Goal: Transaction & Acquisition: Book appointment/travel/reservation

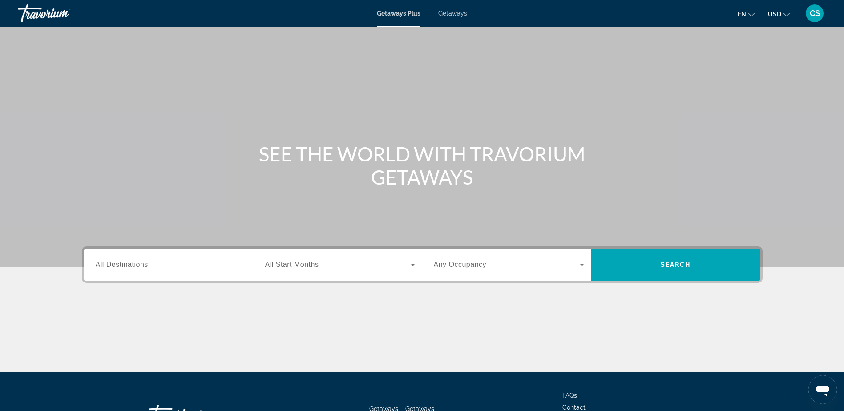
click at [404, 12] on span "Getaways Plus" at bounding box center [399, 13] width 44 height 7
click at [143, 268] on span "All Destinations" at bounding box center [122, 265] width 53 height 8
click at [143, 268] on input "Destination All Destinations" at bounding box center [171, 265] width 150 height 11
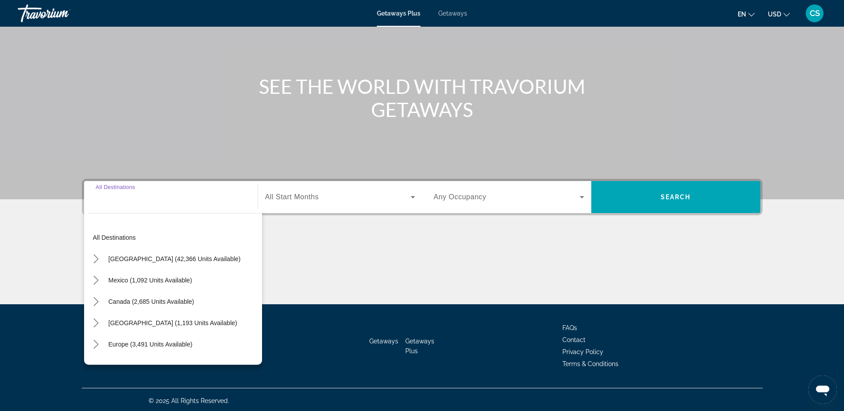
scroll to position [70, 0]
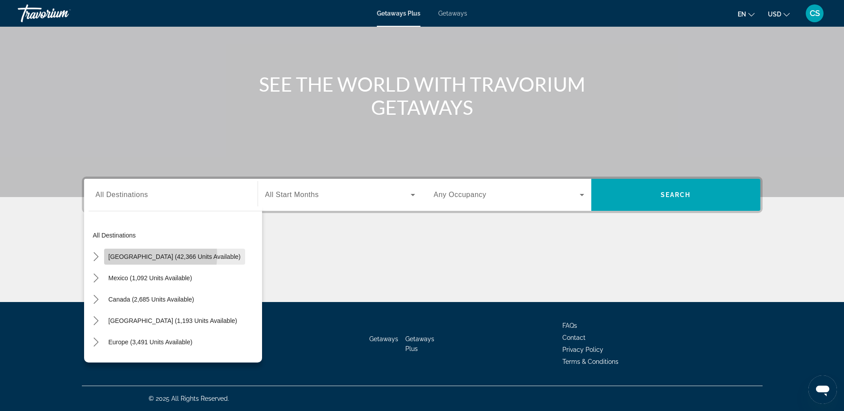
click at [130, 255] on span "[GEOGRAPHIC_DATA] (42,366 units available)" at bounding box center [175, 256] width 132 height 7
type input "**********"
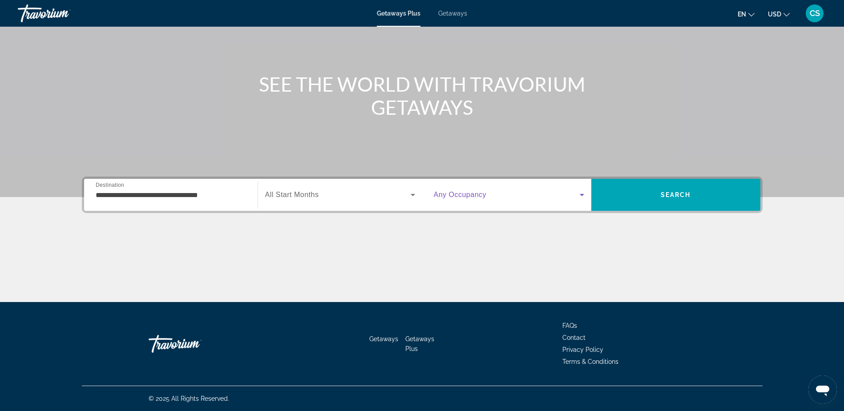
click at [585, 193] on icon "Search widget" at bounding box center [582, 195] width 11 height 11
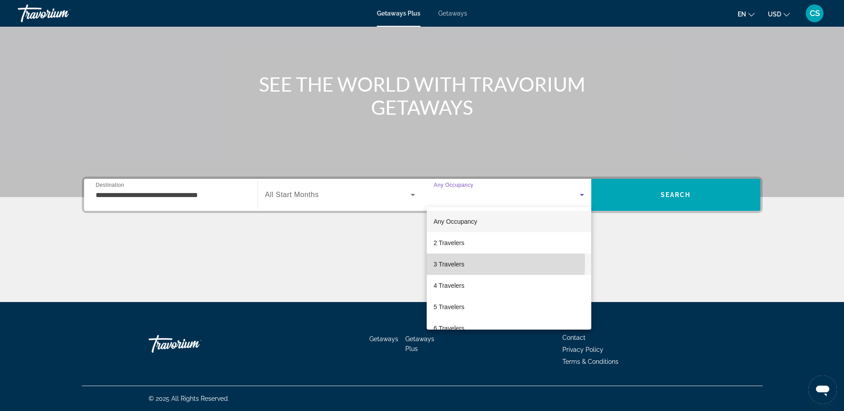
click at [454, 263] on span "3 Travelers" at bounding box center [449, 264] width 31 height 11
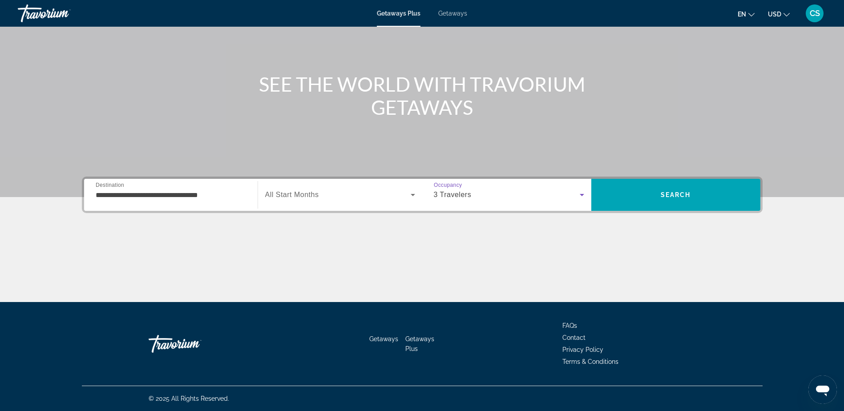
click at [408, 190] on icon "Search widget" at bounding box center [413, 195] width 11 height 11
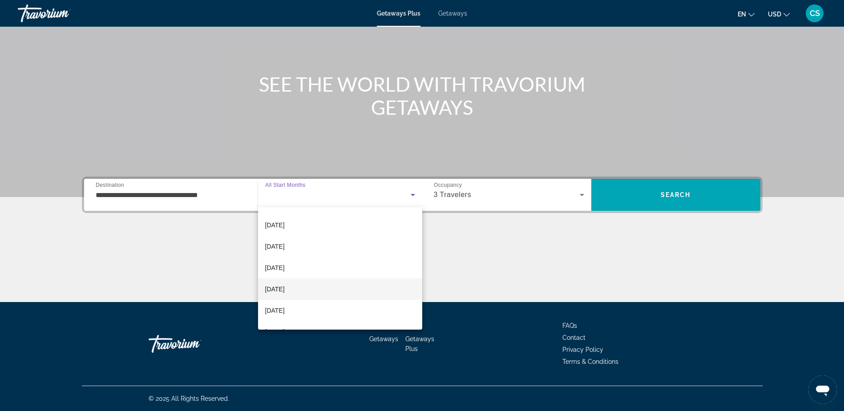
scroll to position [89, 0]
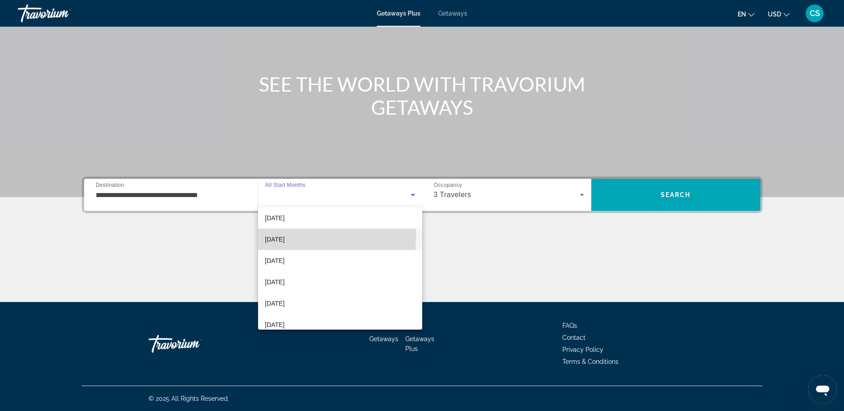
click at [285, 237] on span "[DATE]" at bounding box center [275, 239] width 20 height 11
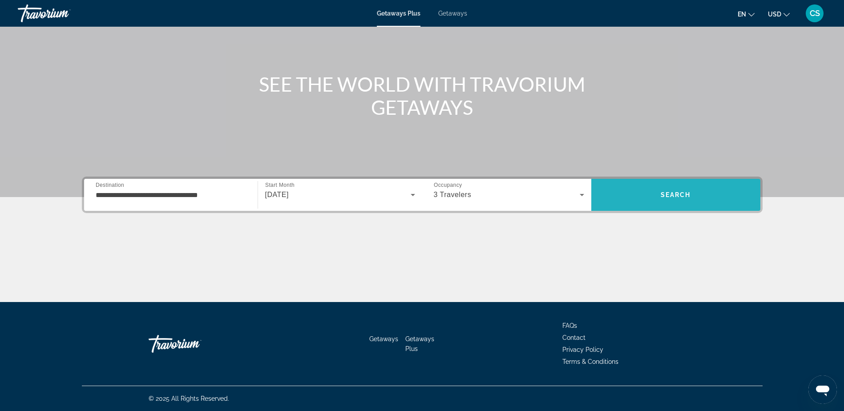
click at [682, 191] on span "Search" at bounding box center [675, 194] width 169 height 21
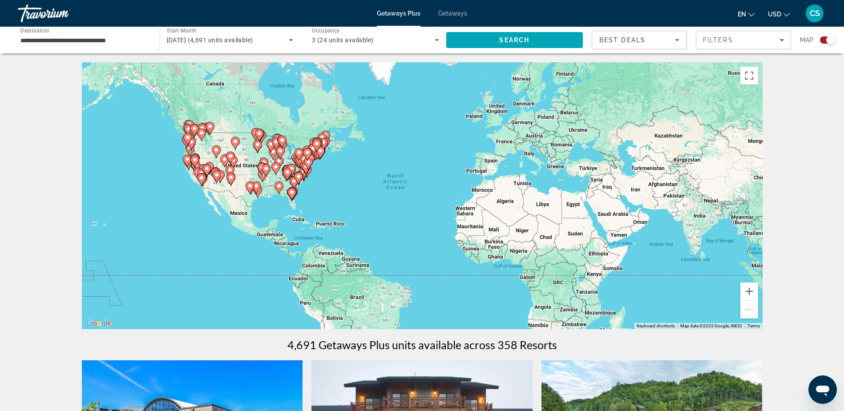
click at [292, 193] on image "Main content" at bounding box center [291, 192] width 5 height 5
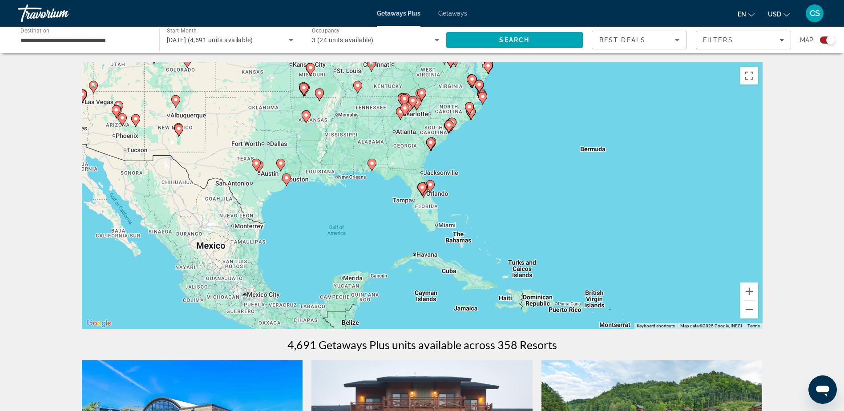
click at [421, 185] on icon "Main content" at bounding box center [422, 189] width 8 height 12
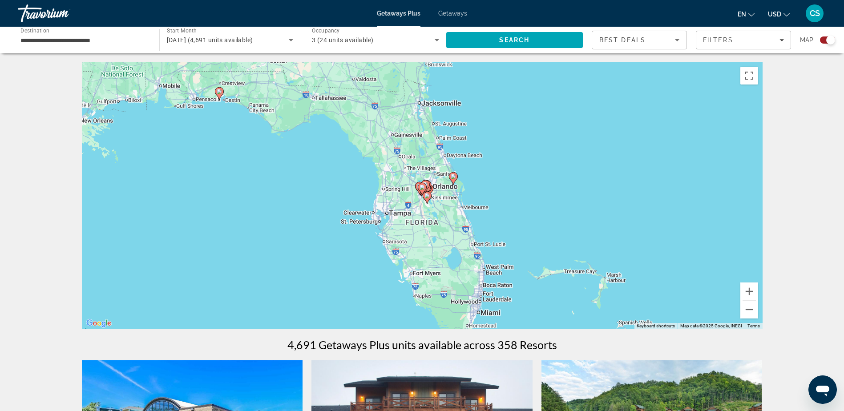
click at [453, 173] on icon "Main content" at bounding box center [453, 179] width 8 height 12
type input "**********"
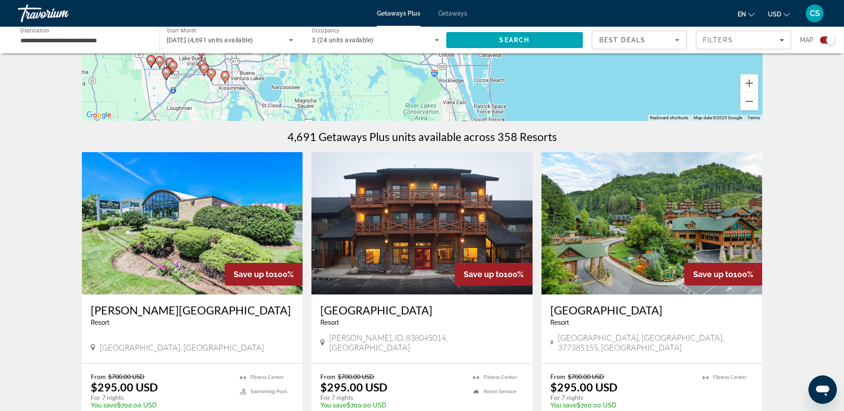
scroll to position [178, 0]
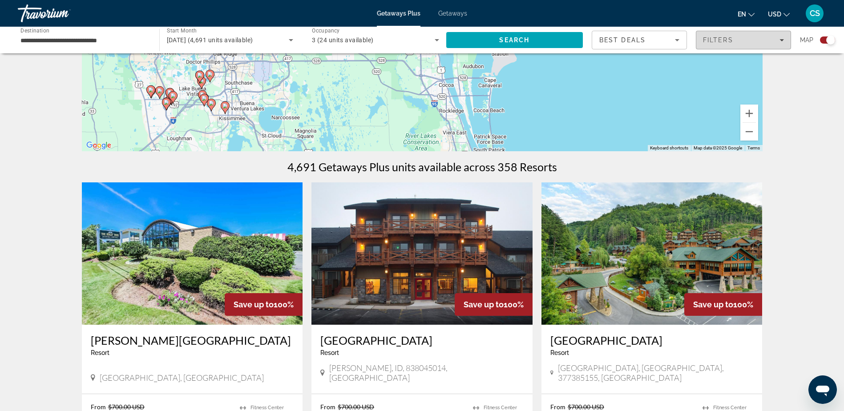
click at [781, 37] on div "Filters" at bounding box center [743, 39] width 81 height 7
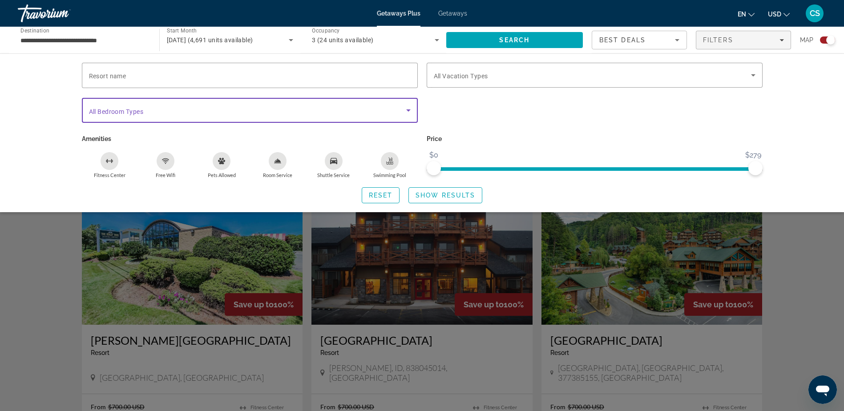
click at [408, 110] on icon "Search widget" at bounding box center [408, 110] width 4 height 2
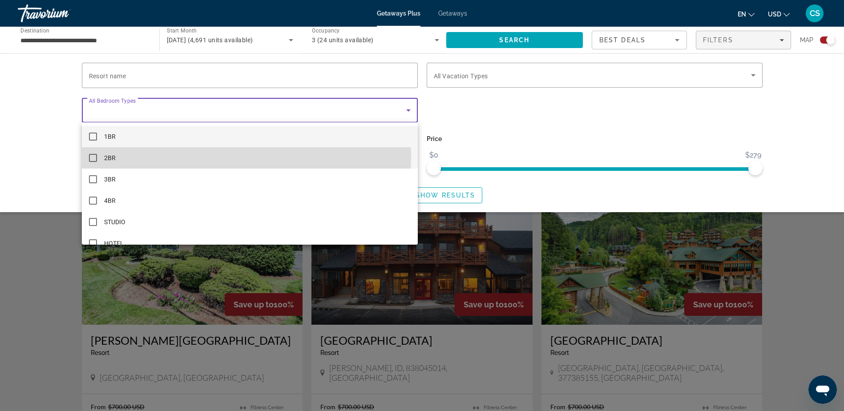
click at [91, 154] on mat-option "2BR" at bounding box center [250, 157] width 336 height 21
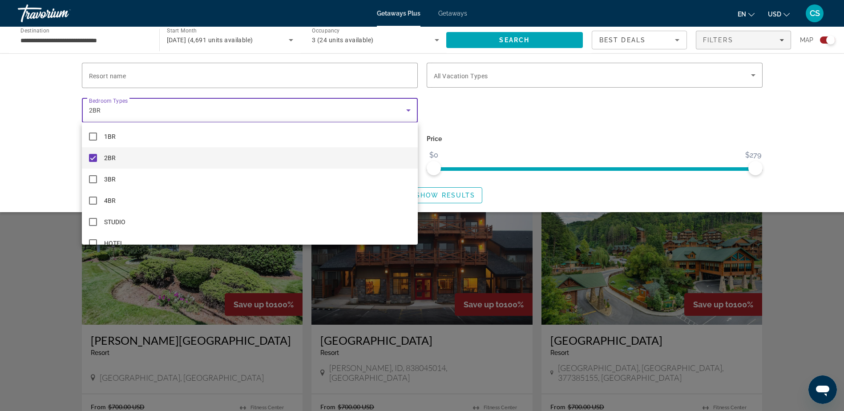
click at [515, 39] on div at bounding box center [422, 205] width 844 height 411
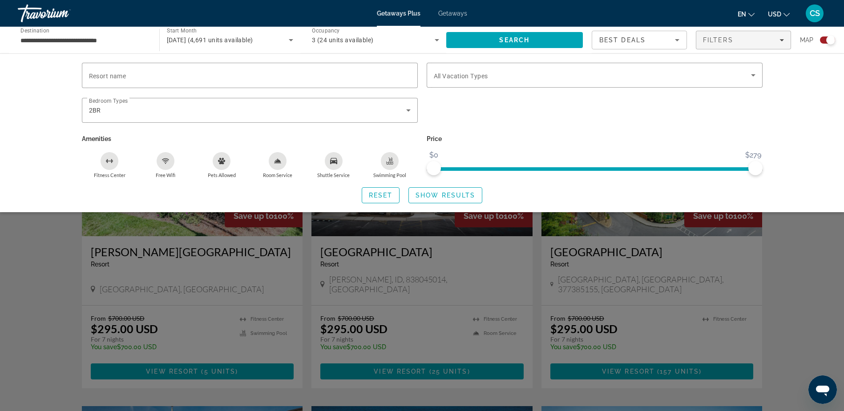
scroll to position [267, 0]
click at [534, 36] on span "Search" at bounding box center [514, 39] width 137 height 21
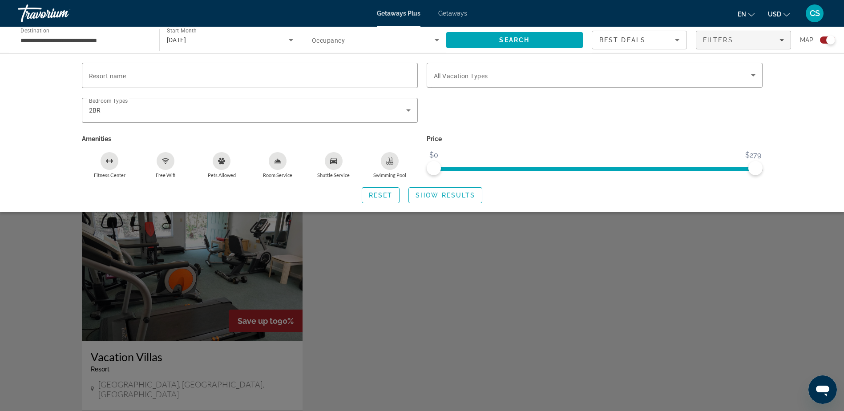
scroll to position [178, 0]
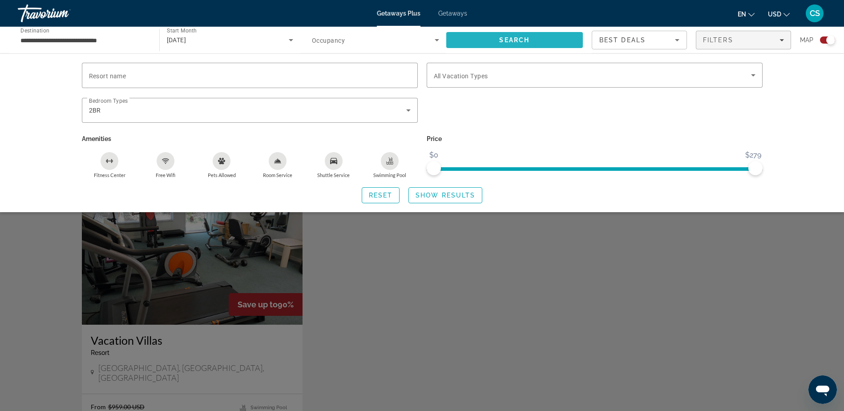
click at [526, 39] on span "Search" at bounding box center [514, 39] width 30 height 7
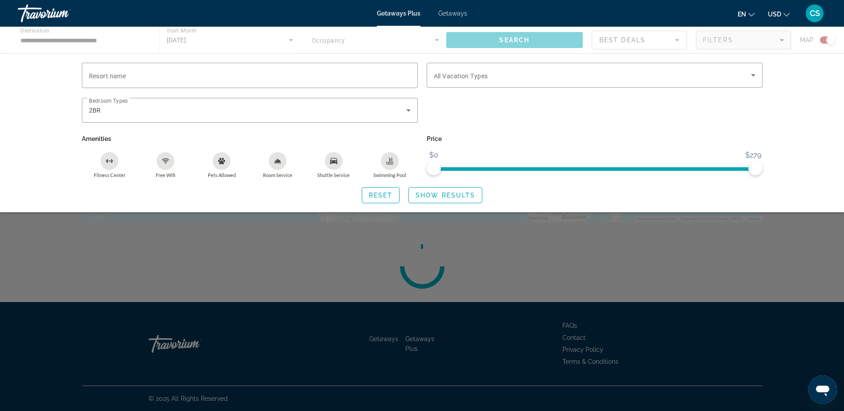
scroll to position [0, 0]
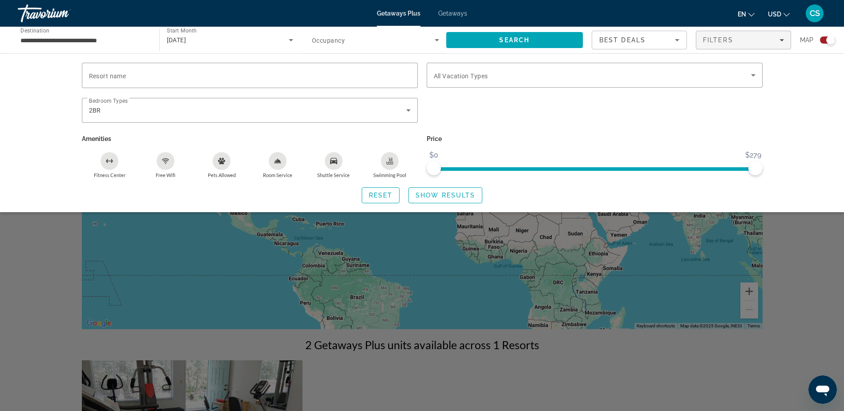
click at [576, 302] on div "Search widget" at bounding box center [422, 272] width 844 height 278
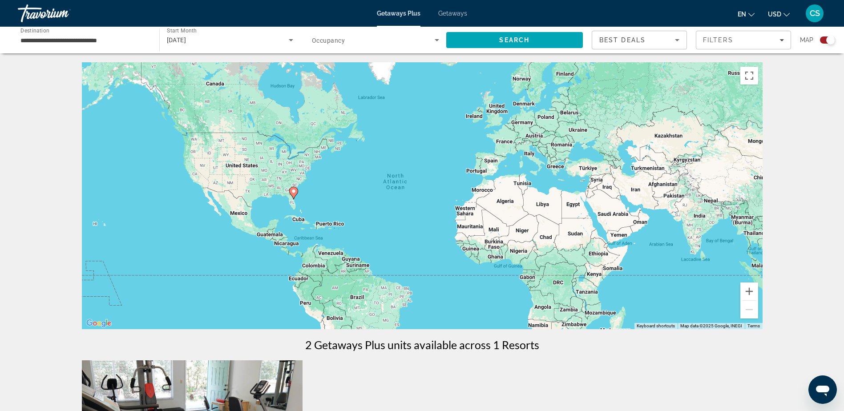
click at [295, 193] on image "Main content" at bounding box center [293, 191] width 5 height 5
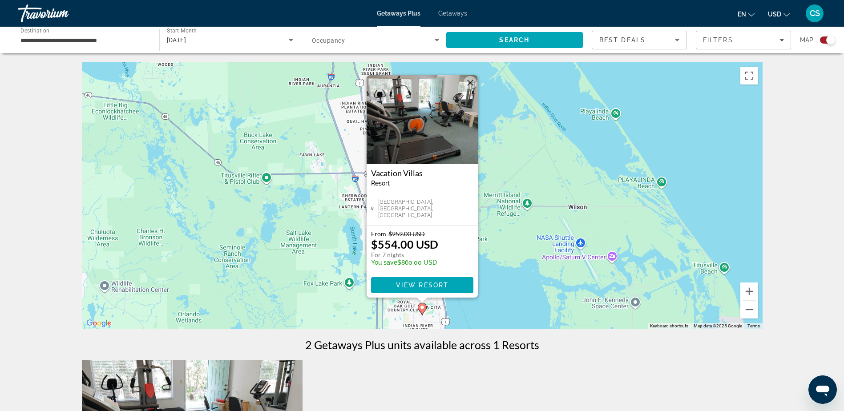
click at [515, 162] on div "To activate drag with keyboard, press Alt + Enter. Once in keyboard drag state,…" at bounding box center [422, 195] width 681 height 267
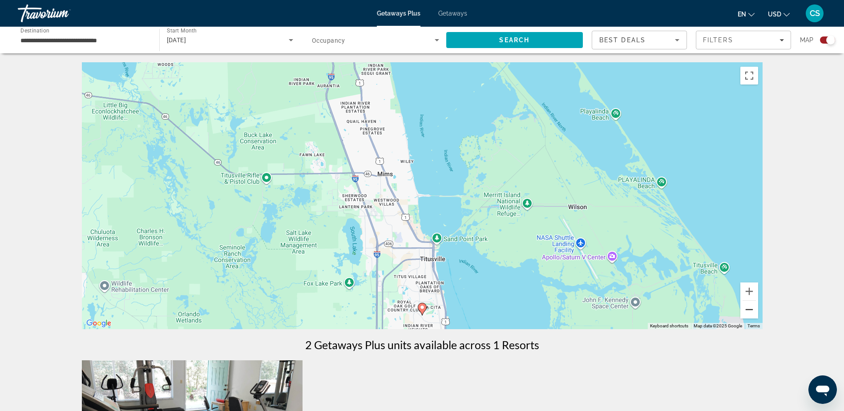
click at [748, 310] on button "Zoom out" at bounding box center [749, 310] width 18 height 18
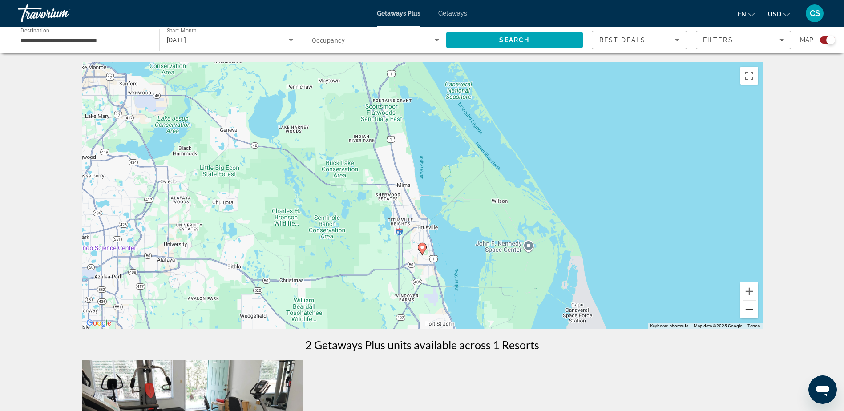
click at [748, 310] on button "Zoom out" at bounding box center [749, 310] width 18 height 18
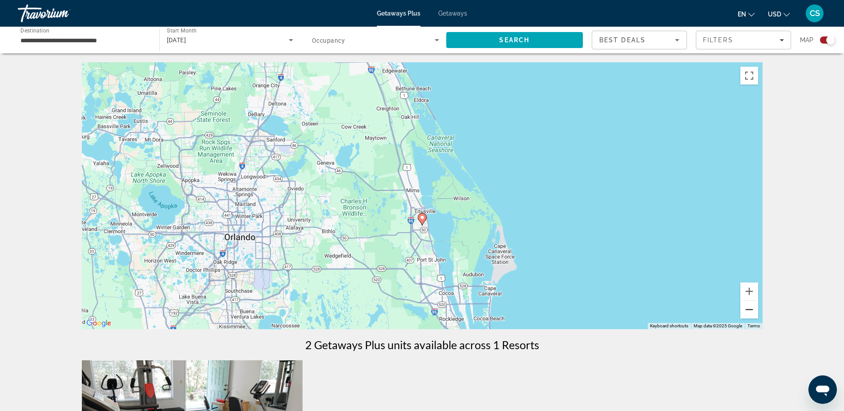
click at [748, 310] on button "Zoom out" at bounding box center [749, 310] width 18 height 18
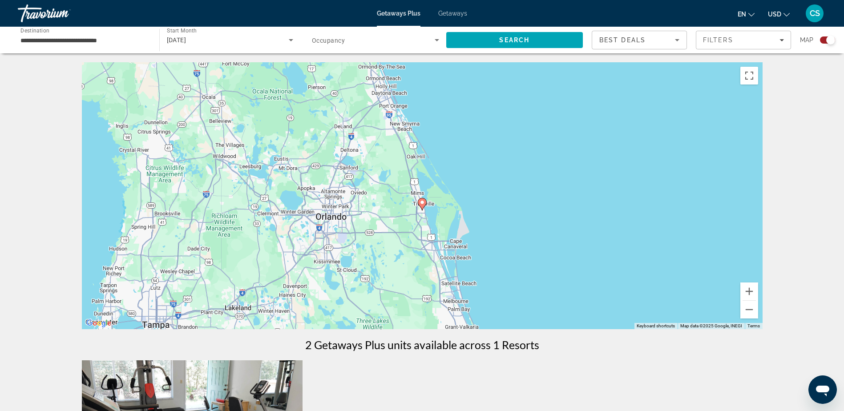
click at [325, 219] on div "To activate drag with keyboard, press Alt + Enter. Once in keyboard drag state,…" at bounding box center [422, 195] width 681 height 267
click at [750, 309] on button "Zoom out" at bounding box center [749, 310] width 18 height 18
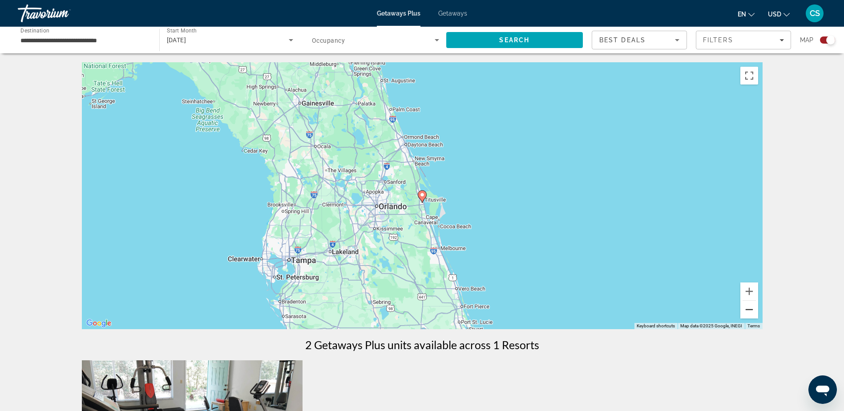
click at [750, 309] on button "Zoom out" at bounding box center [749, 310] width 18 height 18
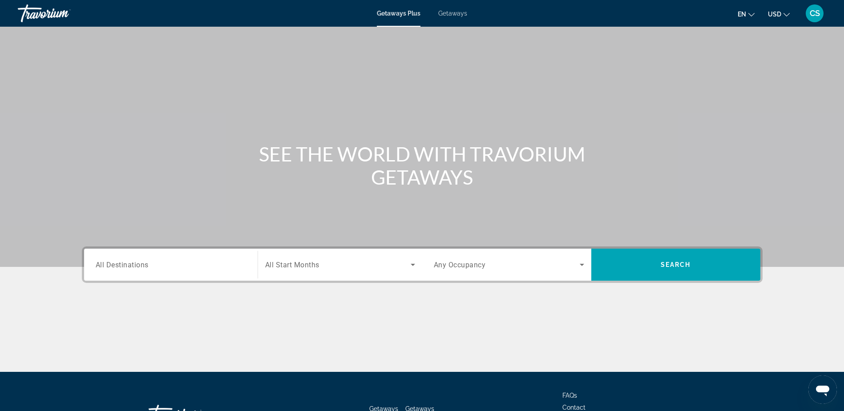
click at [447, 10] on span "Getaways" at bounding box center [452, 13] width 29 height 7
click at [169, 266] on input "Destination All Destinations" at bounding box center [171, 265] width 150 height 11
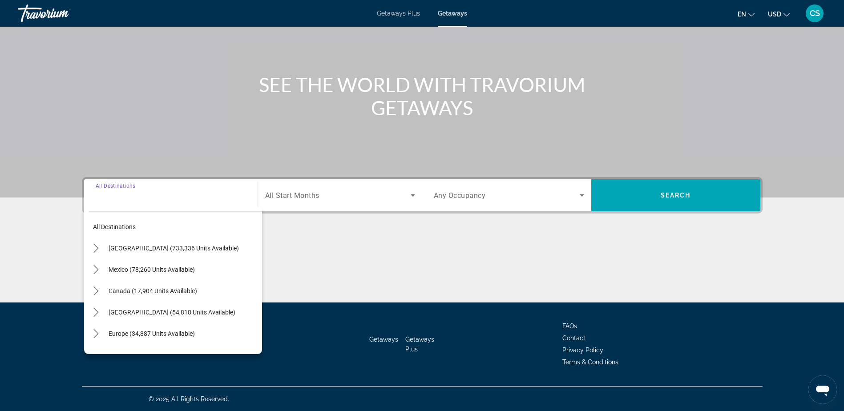
scroll to position [70, 0]
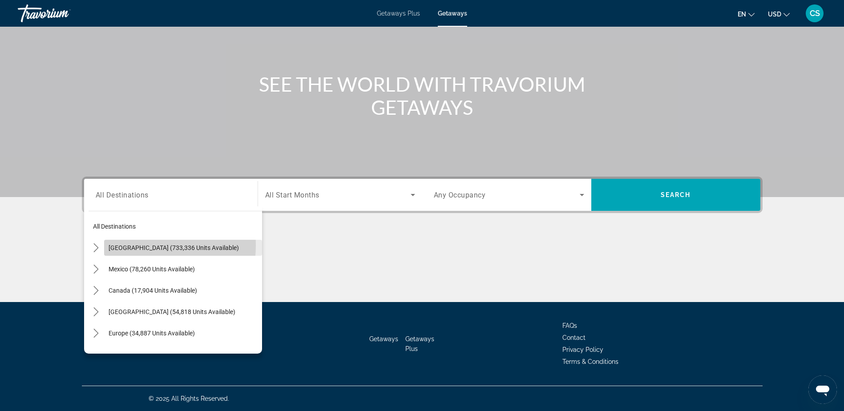
click at [132, 245] on span "[GEOGRAPHIC_DATA] (733,336 units available)" at bounding box center [174, 247] width 130 height 7
type input "**********"
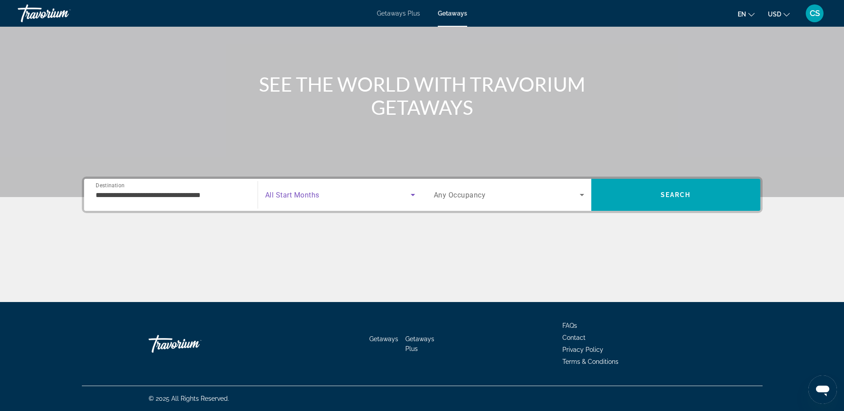
click at [335, 192] on span "Search widget" at bounding box center [338, 195] width 146 height 11
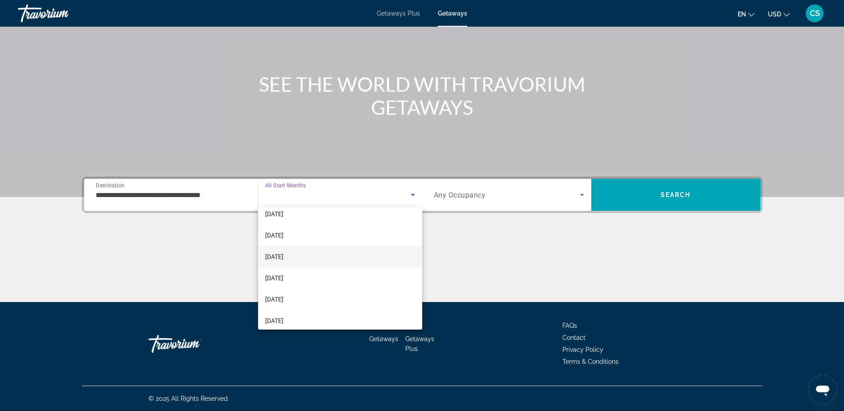
scroll to position [44, 0]
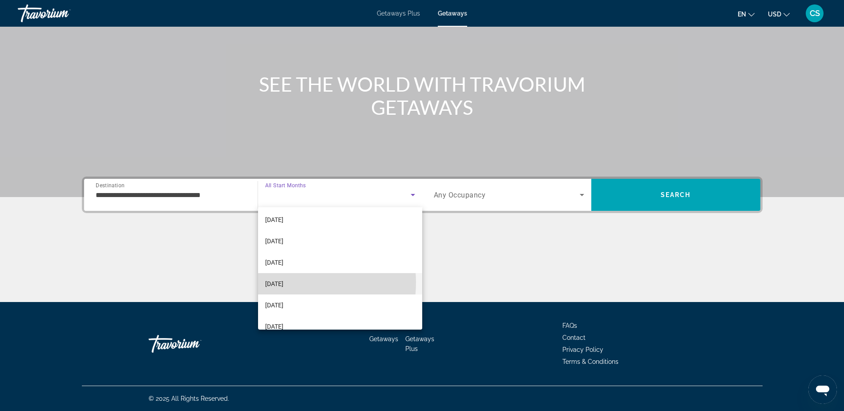
click at [283, 283] on span "[DATE]" at bounding box center [274, 284] width 18 height 11
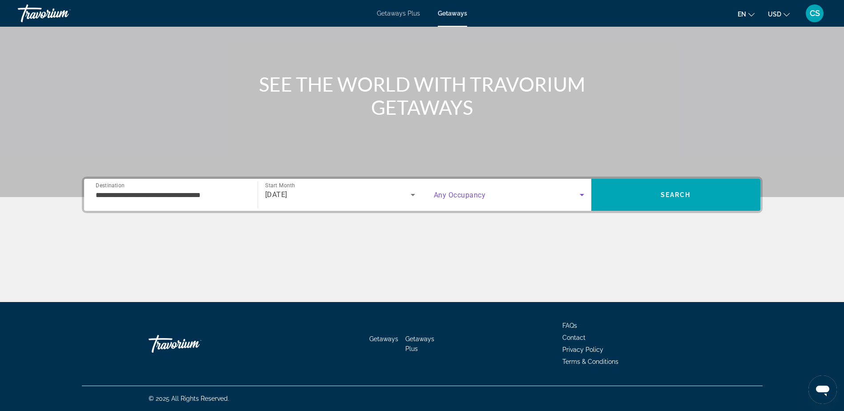
click at [584, 194] on icon "Search widget" at bounding box center [582, 195] width 11 height 11
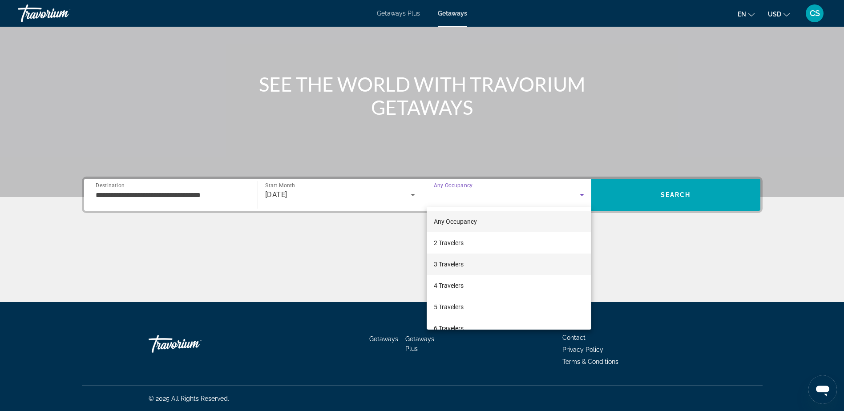
click at [449, 263] on span "3 Travelers" at bounding box center [449, 264] width 30 height 11
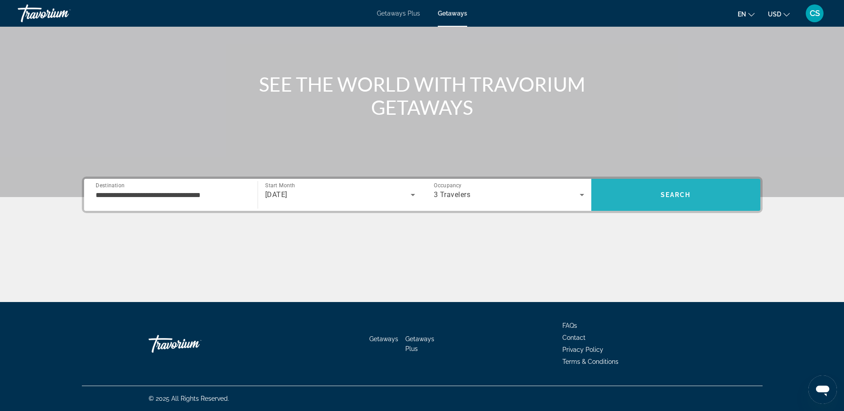
click at [684, 191] on span "Search" at bounding box center [675, 194] width 169 height 21
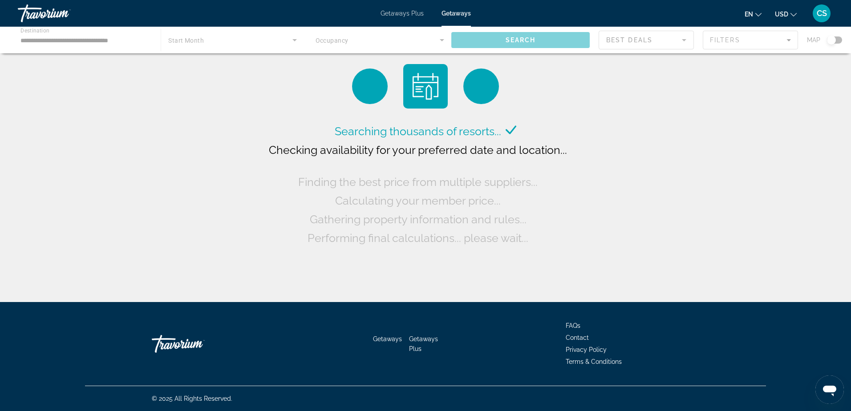
click at [789, 41] on div "Main content" at bounding box center [425, 40] width 851 height 27
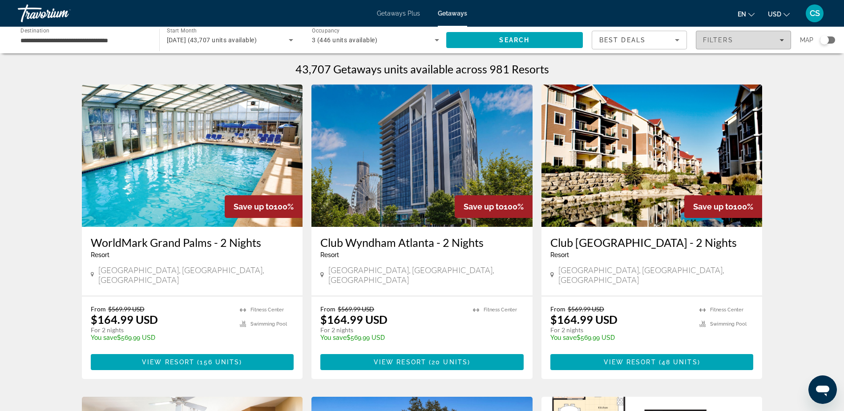
click at [783, 39] on icon "Filters" at bounding box center [782, 40] width 4 height 4
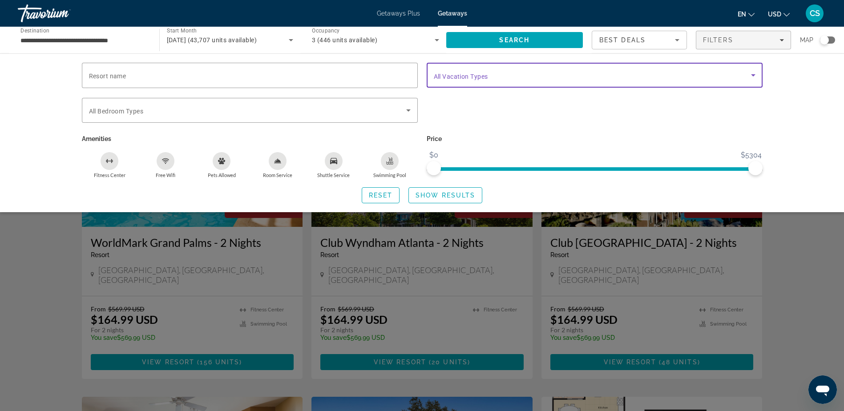
click at [756, 73] on icon "Search widget" at bounding box center [753, 75] width 11 height 11
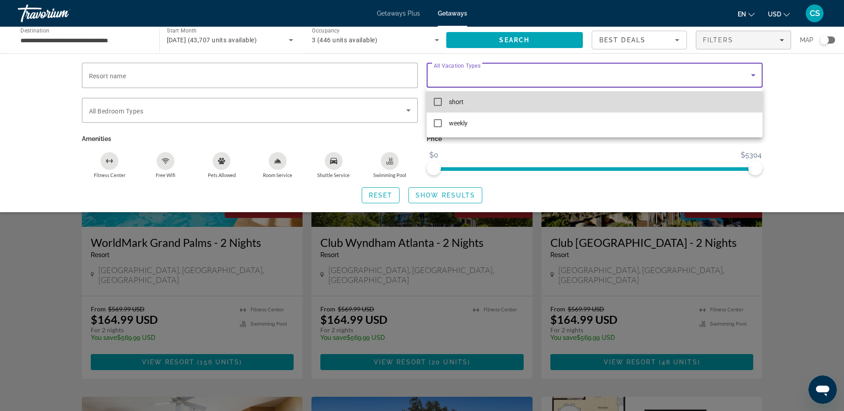
click at [436, 98] on mat-pseudo-checkbox at bounding box center [438, 102] width 8 height 8
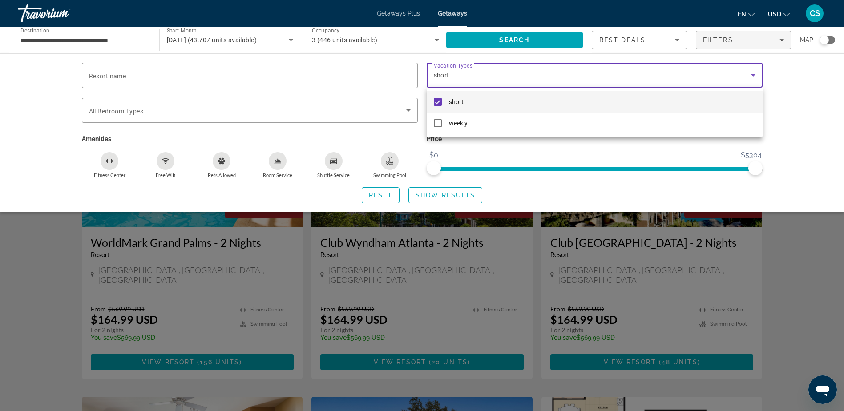
click at [521, 36] on div at bounding box center [422, 205] width 844 height 411
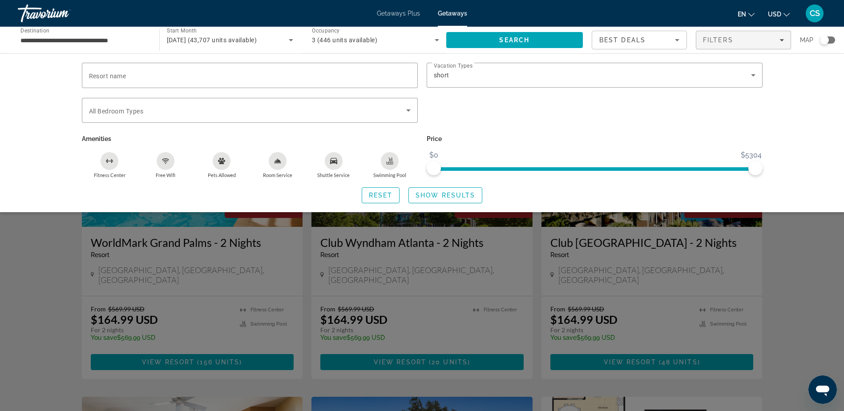
click at [821, 163] on div "Resort name Vacation Types All Vacation Types short Bedroom Types All Bedroom T…" at bounding box center [422, 132] width 844 height 159
click at [727, 264] on div "Search widget" at bounding box center [422, 272] width 844 height 278
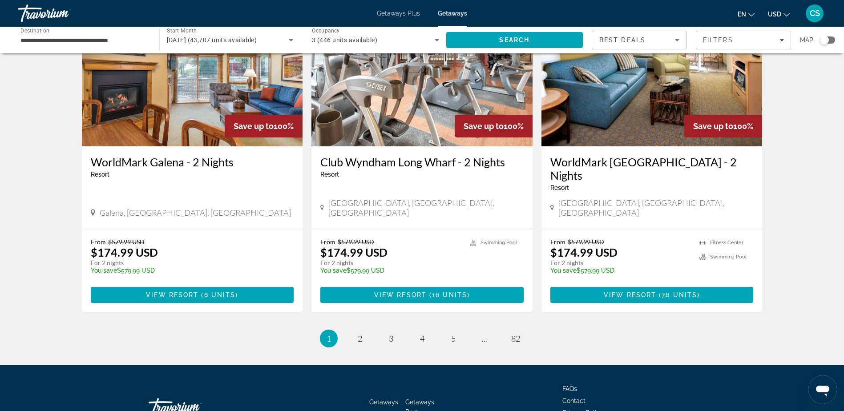
scroll to position [1056, 0]
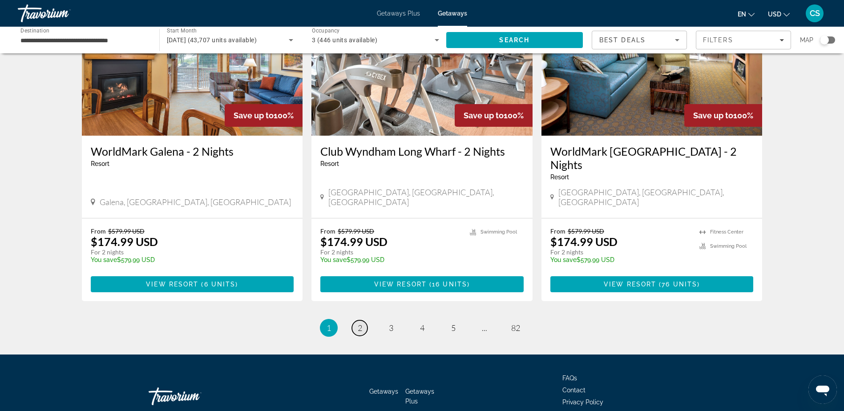
click at [360, 323] on span "2" at bounding box center [360, 328] width 4 height 10
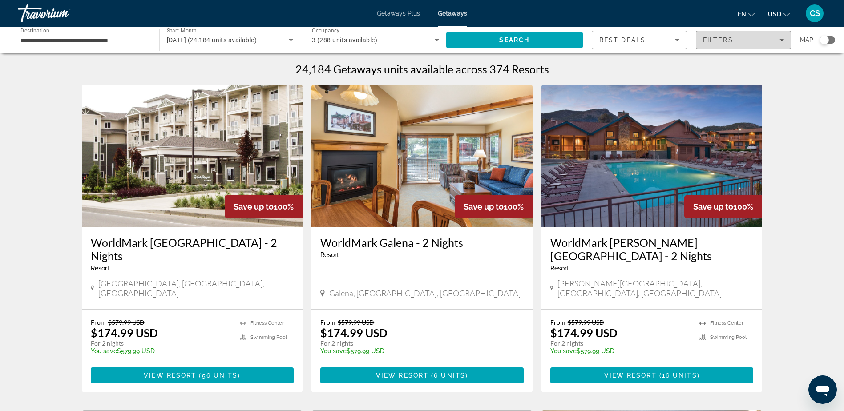
click at [783, 39] on icon "Filters" at bounding box center [782, 40] width 4 height 4
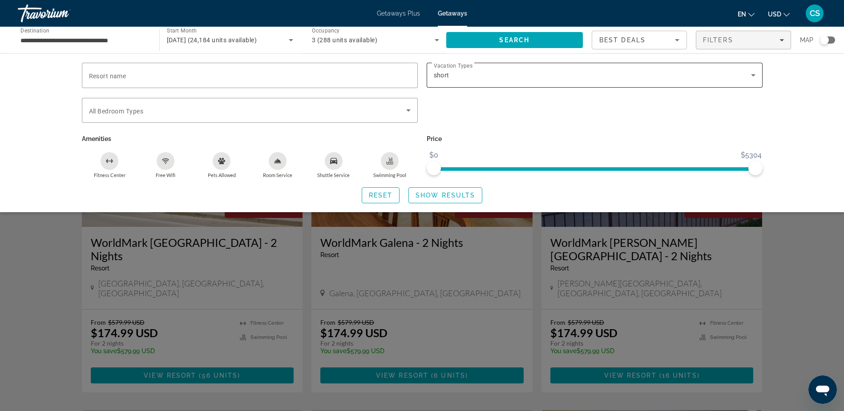
click at [754, 75] on icon "Search widget" at bounding box center [753, 75] width 4 height 2
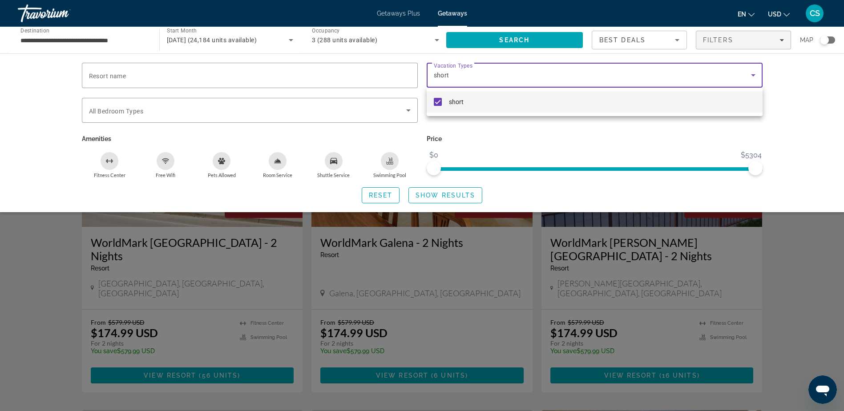
click at [441, 74] on div at bounding box center [422, 205] width 844 height 411
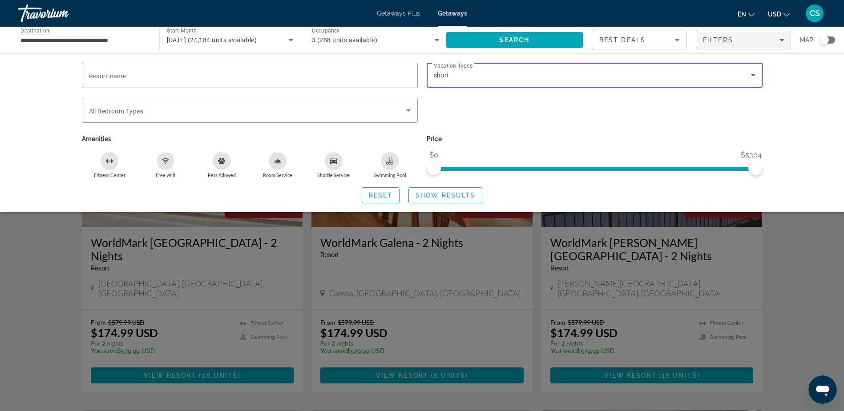
click at [752, 74] on icon "Search widget" at bounding box center [753, 75] width 11 height 11
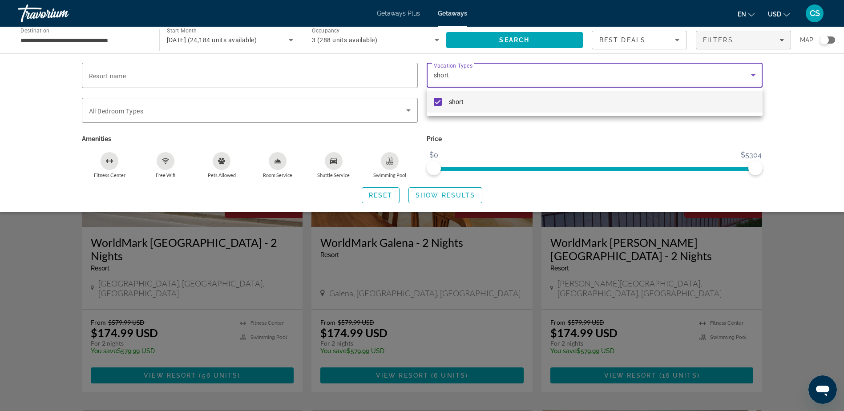
click at [434, 139] on div at bounding box center [422, 205] width 844 height 411
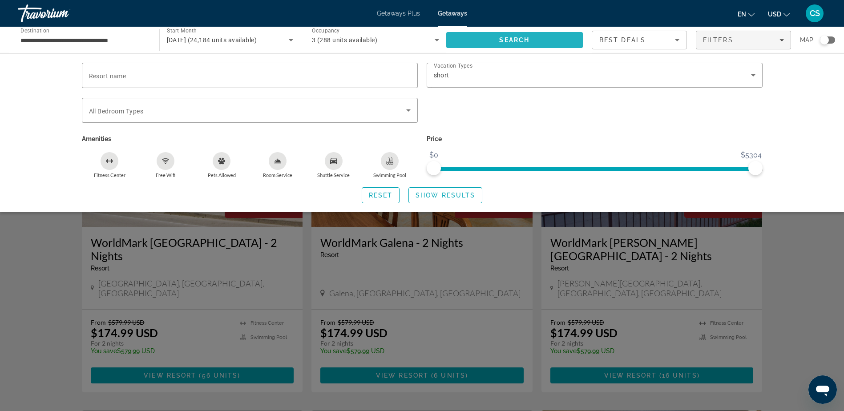
click at [540, 36] on span "Search" at bounding box center [514, 39] width 137 height 21
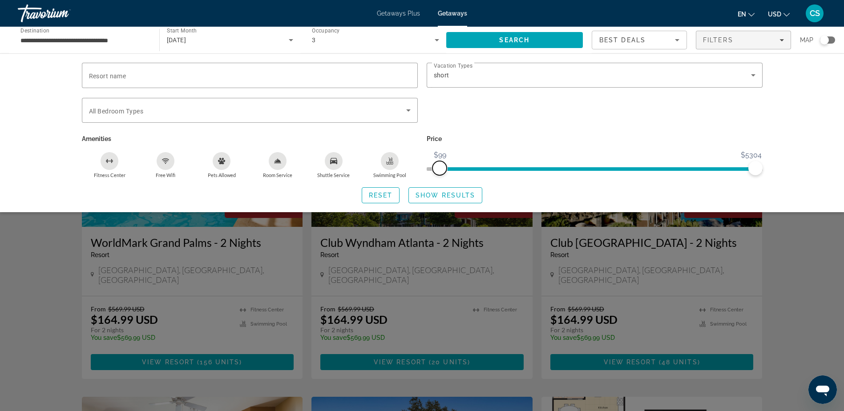
drag, startPoint x: 441, startPoint y: 170, endPoint x: 440, endPoint y: 162, distance: 7.3
click at [440, 162] on span "ngx-slider" at bounding box center [440, 168] width 14 height 14
click at [526, 38] on span "Search" at bounding box center [514, 39] width 30 height 7
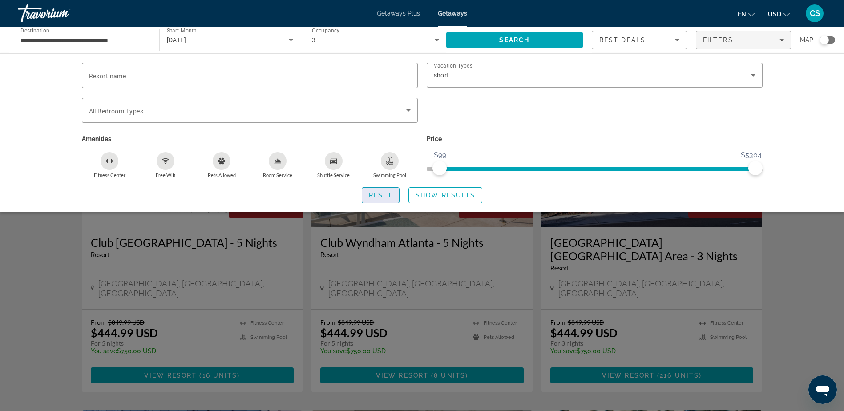
click at [382, 195] on span "Reset" at bounding box center [381, 195] width 24 height 7
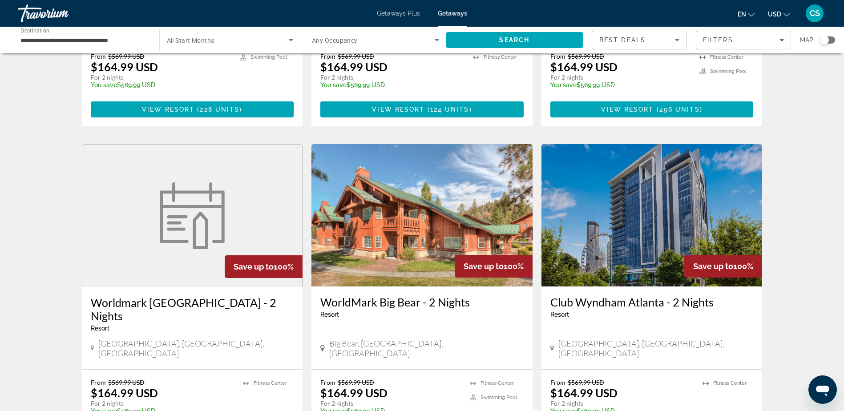
scroll to position [623, 0]
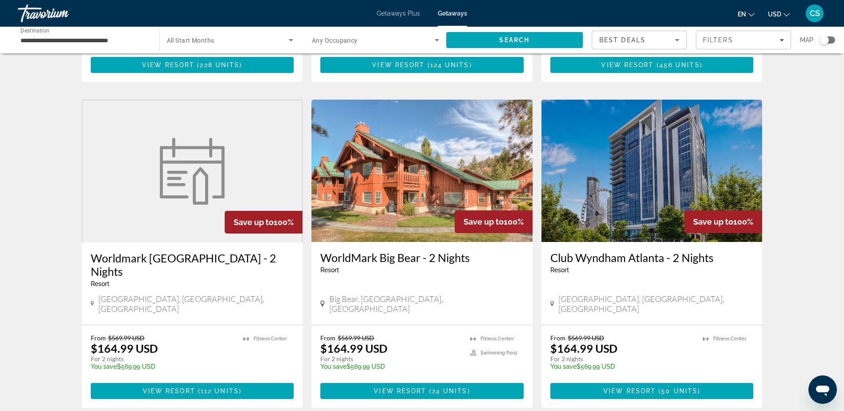
click at [451, 170] on img "Main content" at bounding box center [421, 171] width 221 height 142
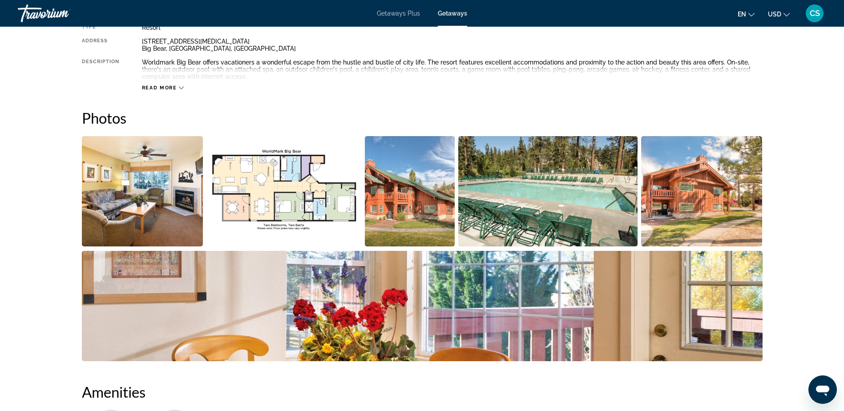
scroll to position [356, 0]
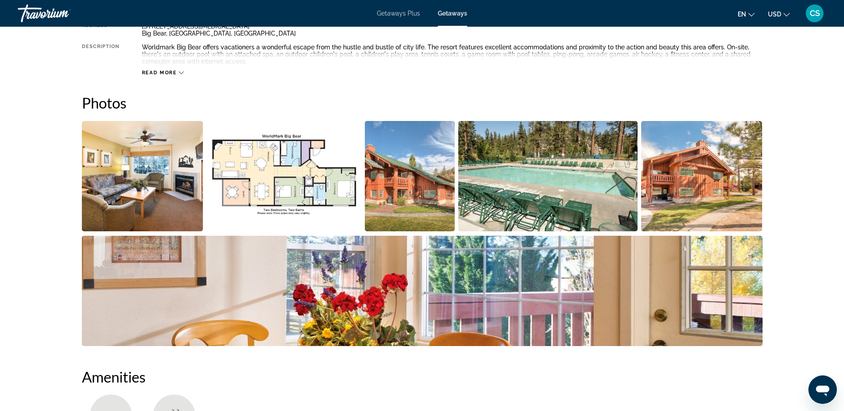
click at [394, 190] on img "Open full-screen image slider" at bounding box center [410, 176] width 90 height 110
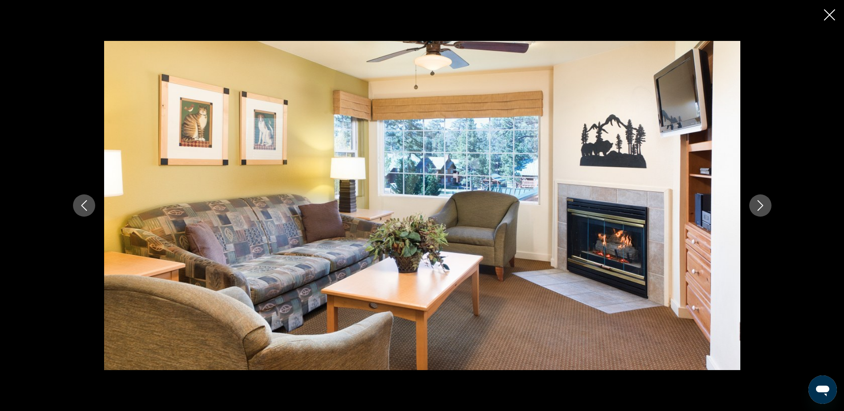
scroll to position [400, 0]
click at [758, 202] on icon "Next image" at bounding box center [760, 205] width 11 height 11
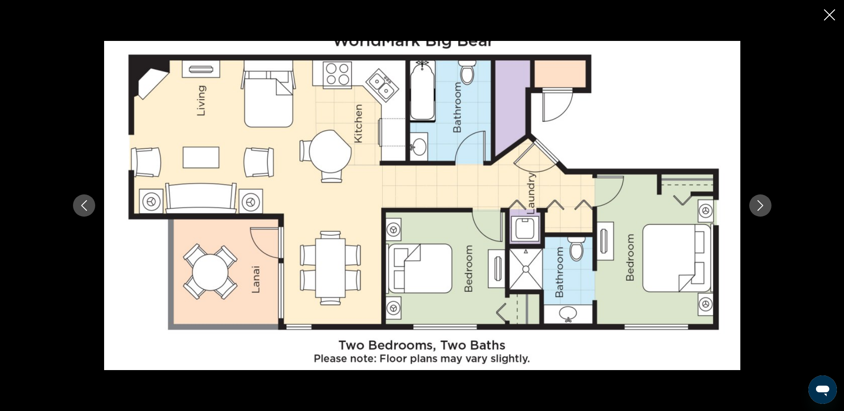
scroll to position [178, 0]
click at [80, 202] on icon "Previous image" at bounding box center [84, 205] width 11 height 11
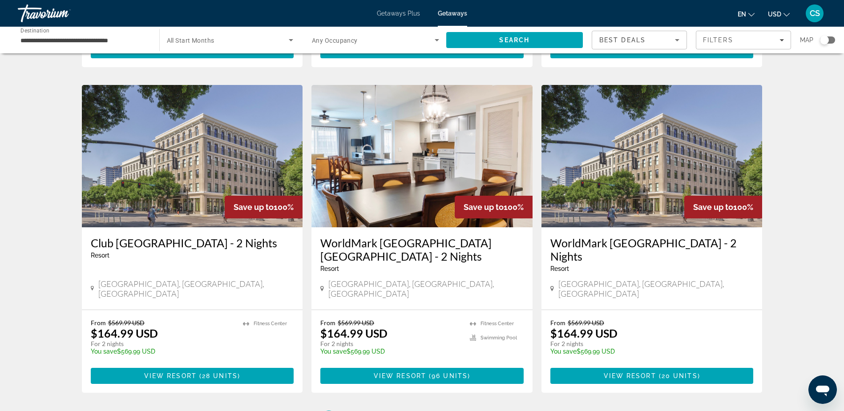
scroll to position [979, 0]
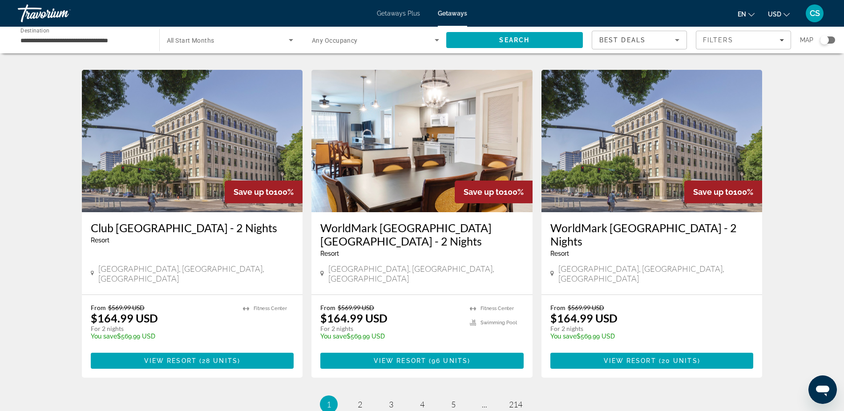
click at [197, 113] on img "Main content" at bounding box center [192, 141] width 221 height 142
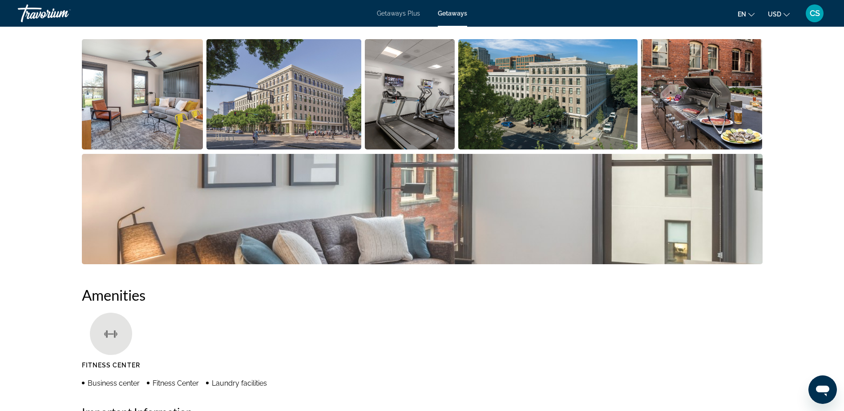
scroll to position [400, 0]
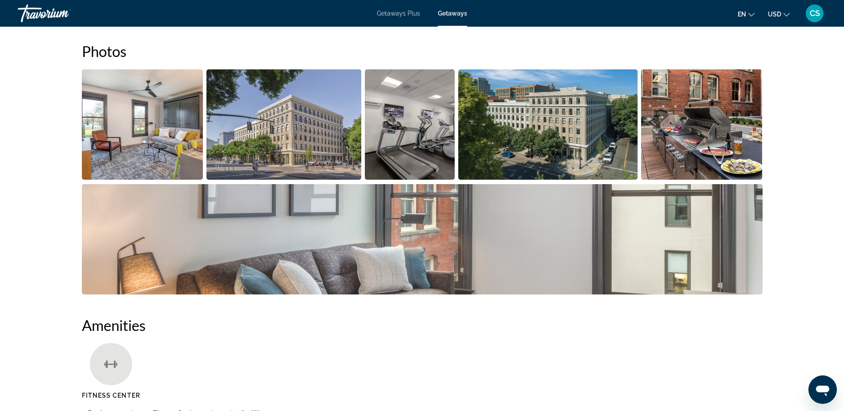
click at [155, 109] on img "Open full-screen image slider" at bounding box center [142, 124] width 121 height 110
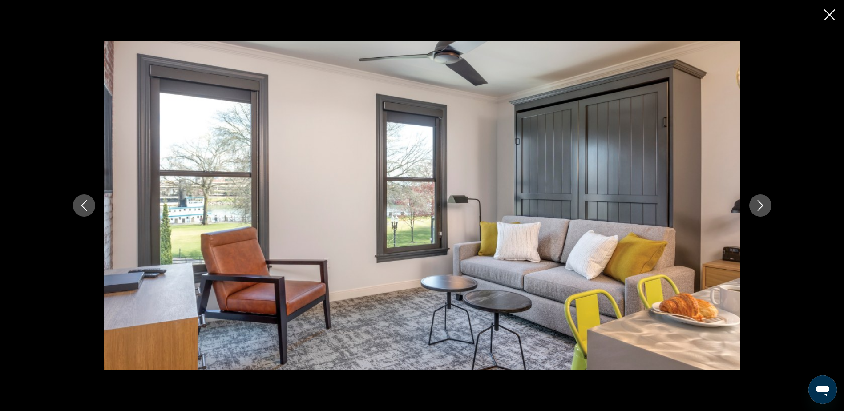
click at [762, 205] on icon "Next image" at bounding box center [760, 205] width 6 height 11
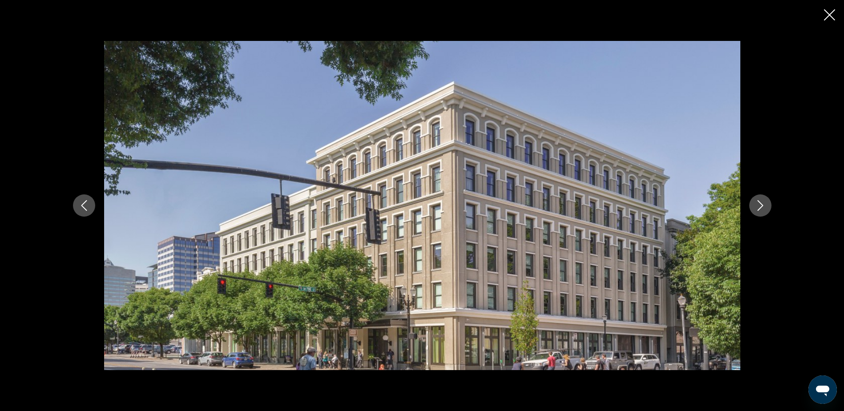
click at [760, 205] on icon "Next image" at bounding box center [760, 205] width 11 height 11
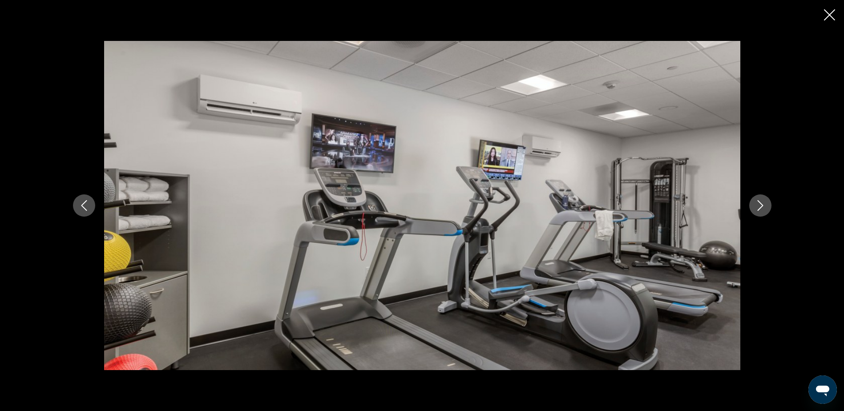
click at [760, 205] on icon "Next image" at bounding box center [760, 205] width 11 height 11
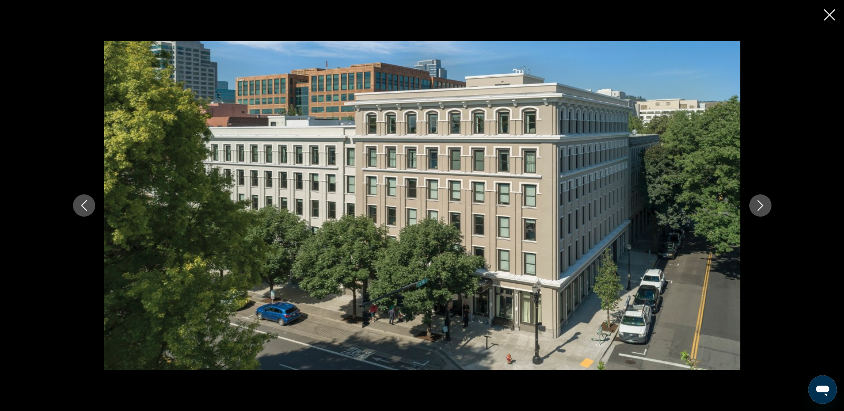
click at [760, 203] on icon "Next image" at bounding box center [760, 205] width 6 height 11
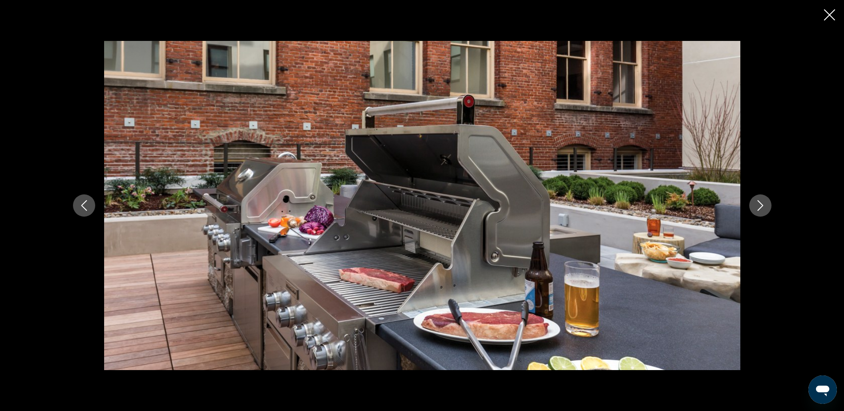
click at [760, 204] on icon "Next image" at bounding box center [760, 205] width 11 height 11
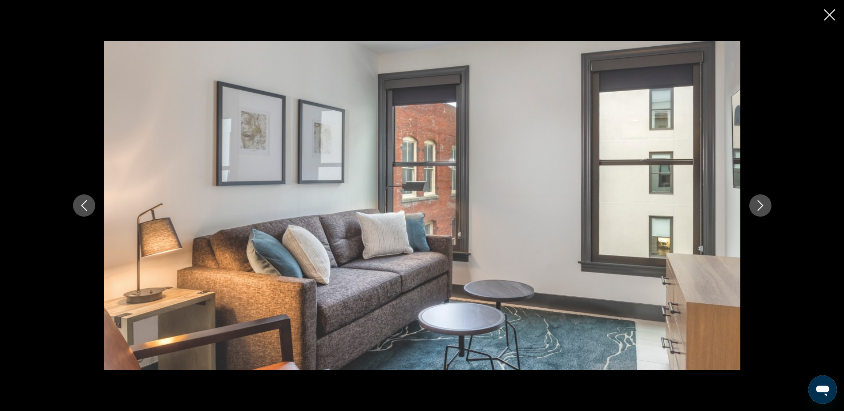
click at [760, 204] on icon "Next image" at bounding box center [760, 205] width 11 height 11
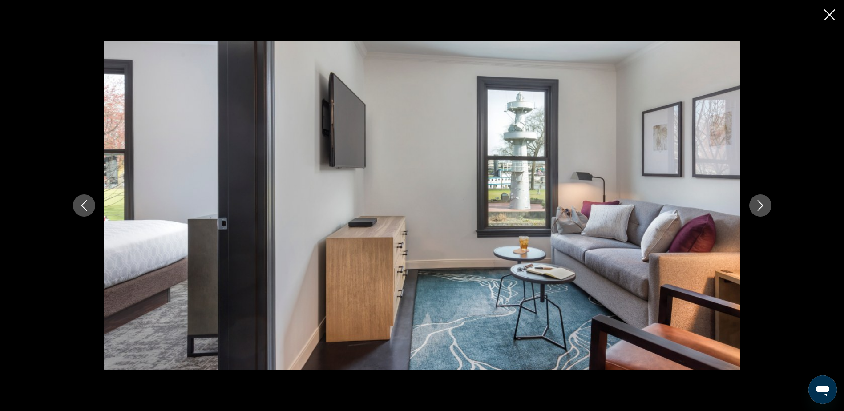
click at [760, 204] on icon "Next image" at bounding box center [760, 205] width 11 height 11
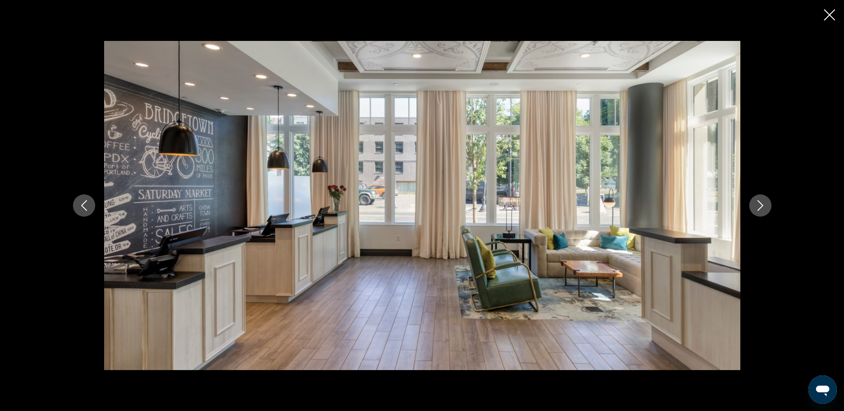
click at [760, 204] on icon "Next image" at bounding box center [760, 205] width 11 height 11
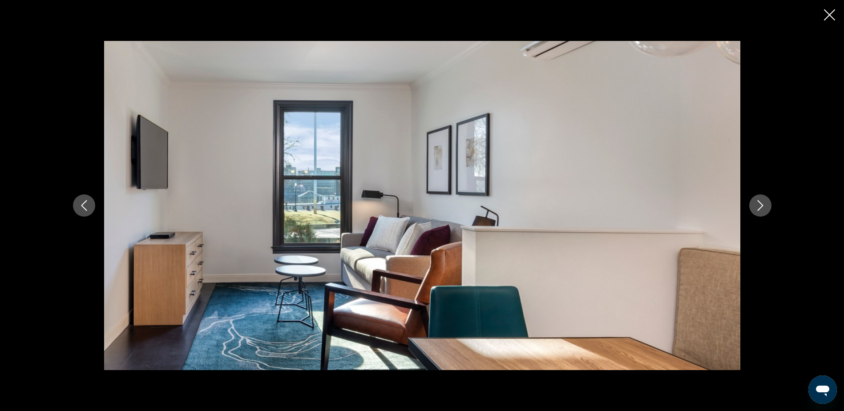
click at [760, 204] on icon "Next image" at bounding box center [760, 205] width 11 height 11
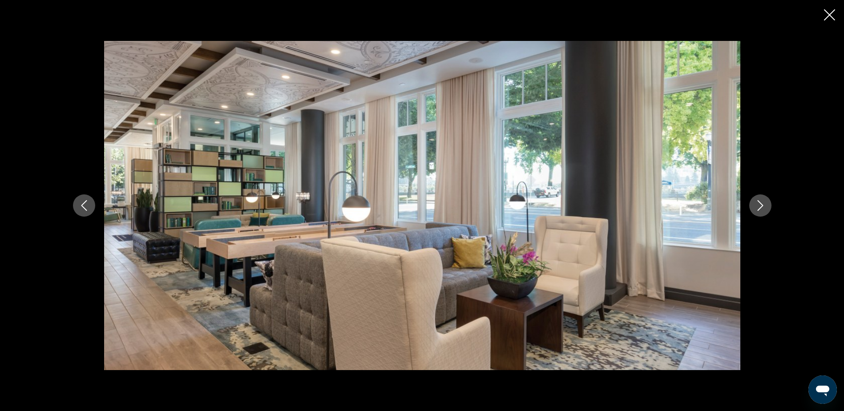
click at [760, 204] on icon "Next image" at bounding box center [760, 205] width 11 height 11
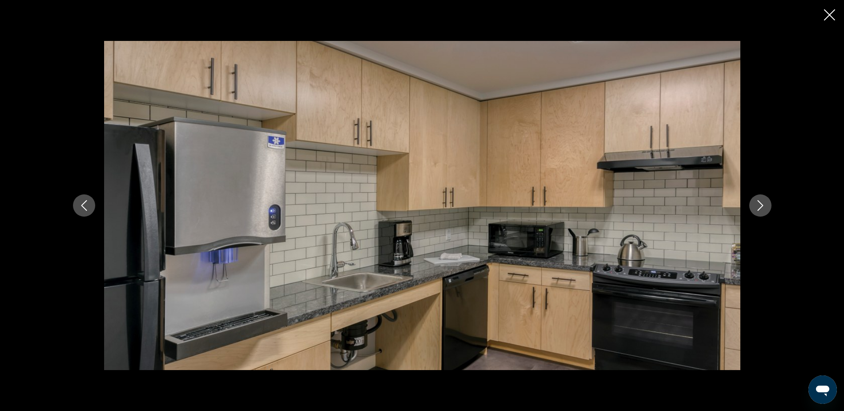
click at [760, 204] on icon "Next image" at bounding box center [760, 205] width 11 height 11
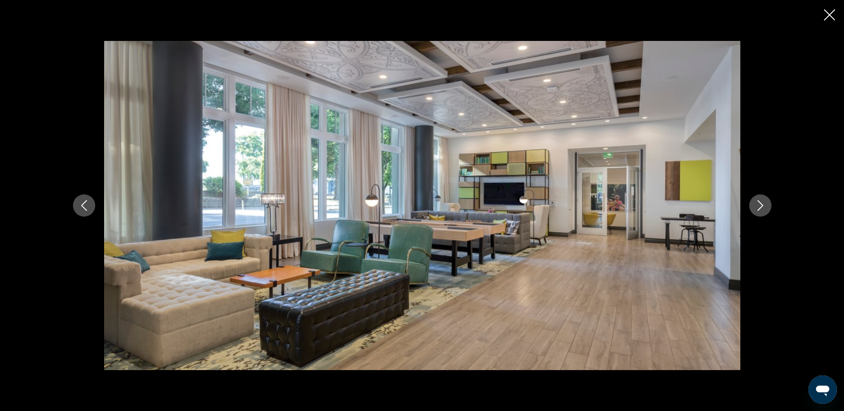
click at [760, 204] on icon "Next image" at bounding box center [760, 205] width 11 height 11
